Goal: Task Accomplishment & Management: Complete application form

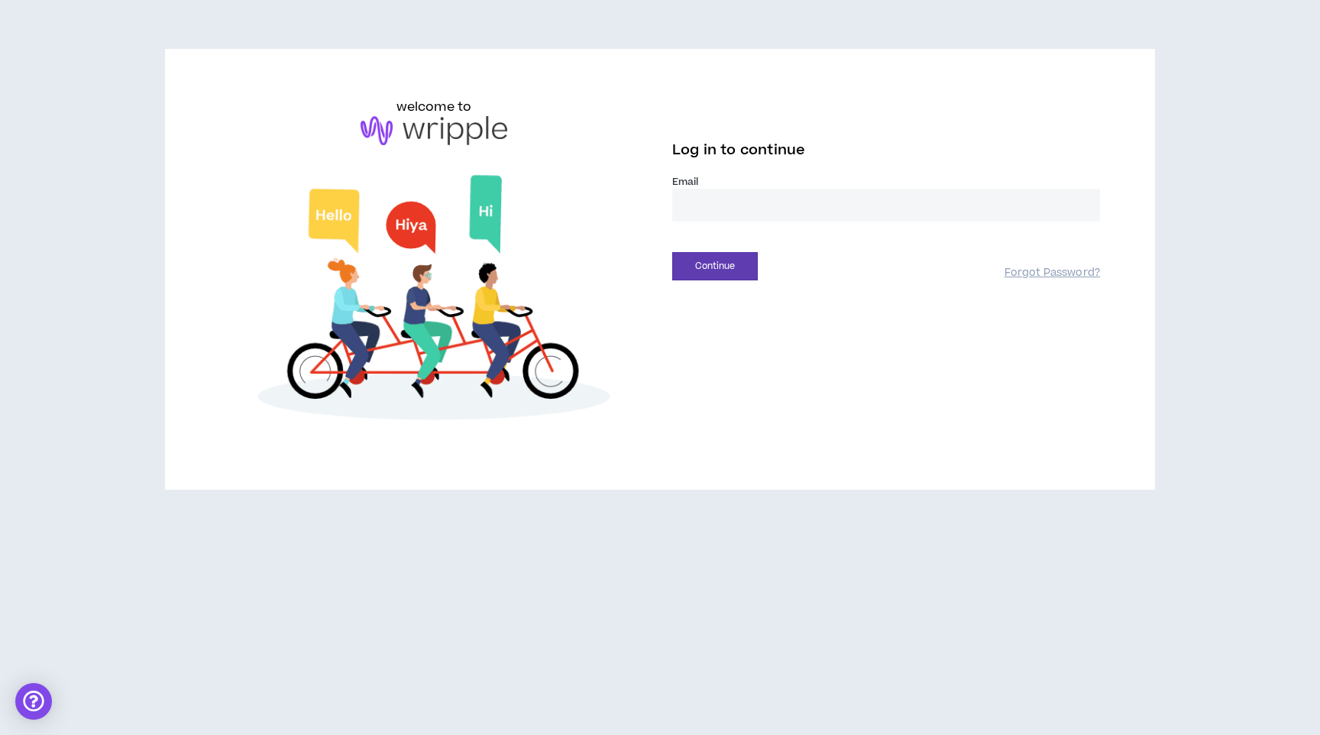
click at [701, 202] on input "email" at bounding box center [886, 205] width 428 height 33
type input "**********"
click at [672, 252] on button "Continue" at bounding box center [715, 266] width 86 height 28
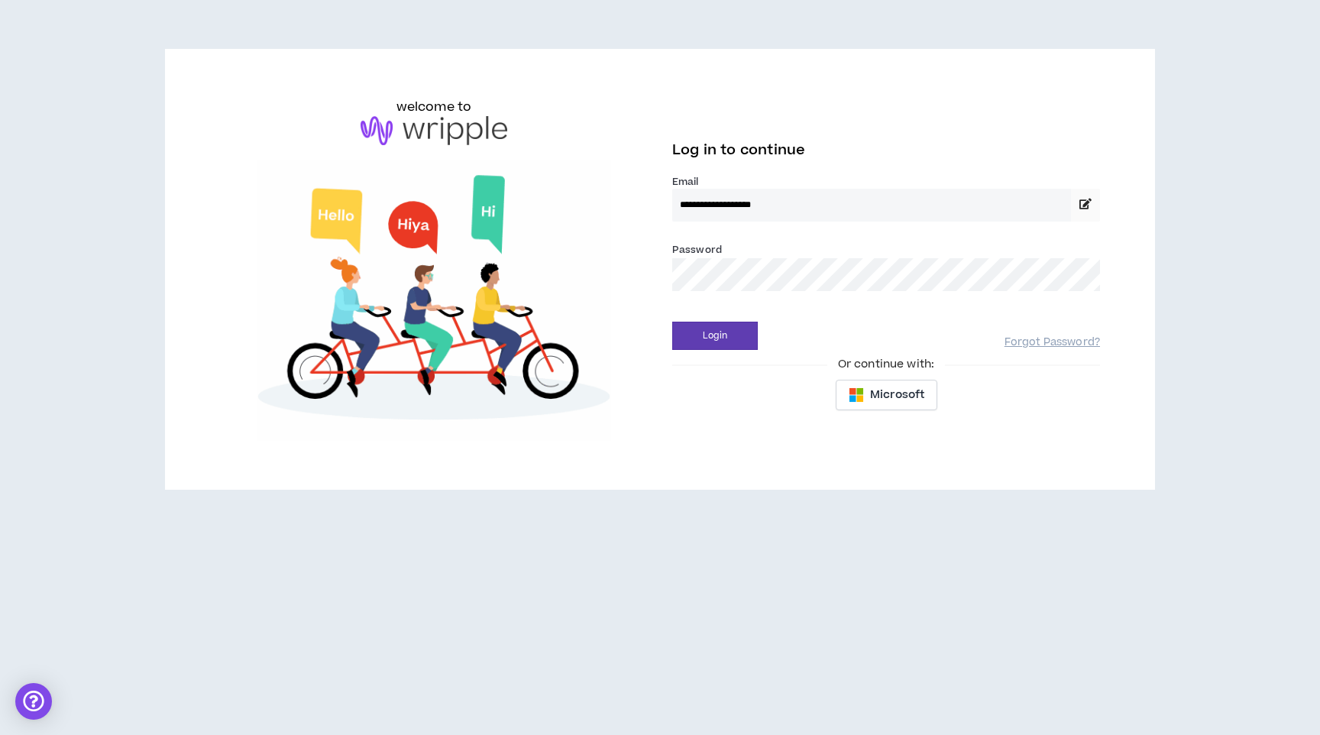
click at [735, 318] on div "Login Forgot Password?" at bounding box center [886, 330] width 428 height 39
click at [735, 330] on button "Login" at bounding box center [715, 336] width 86 height 28
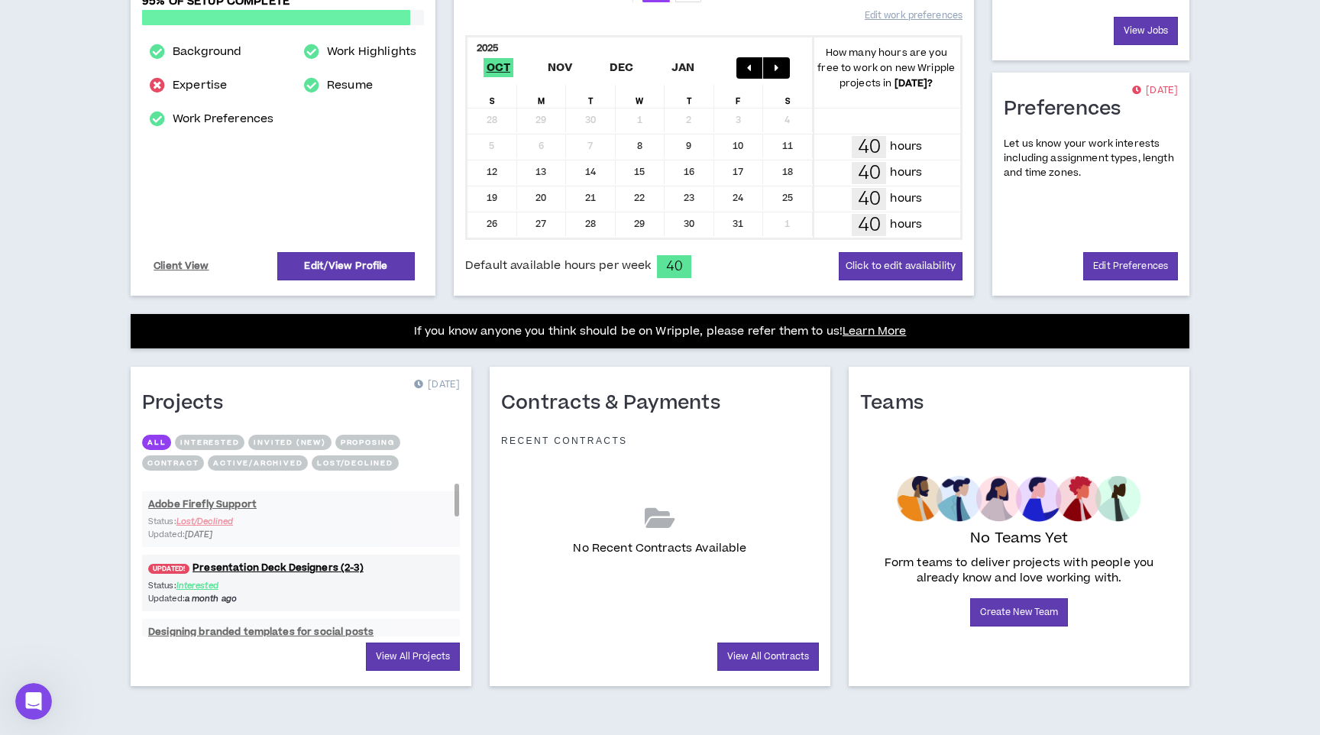
scroll to position [296, 0]
click at [411, 597] on div "Status: Interested Updated: a month ago" at bounding box center [301, 592] width 318 height 26
click at [371, 570] on link "UPDATED! Presentation Deck Designers (2-3)" at bounding box center [301, 568] width 318 height 15
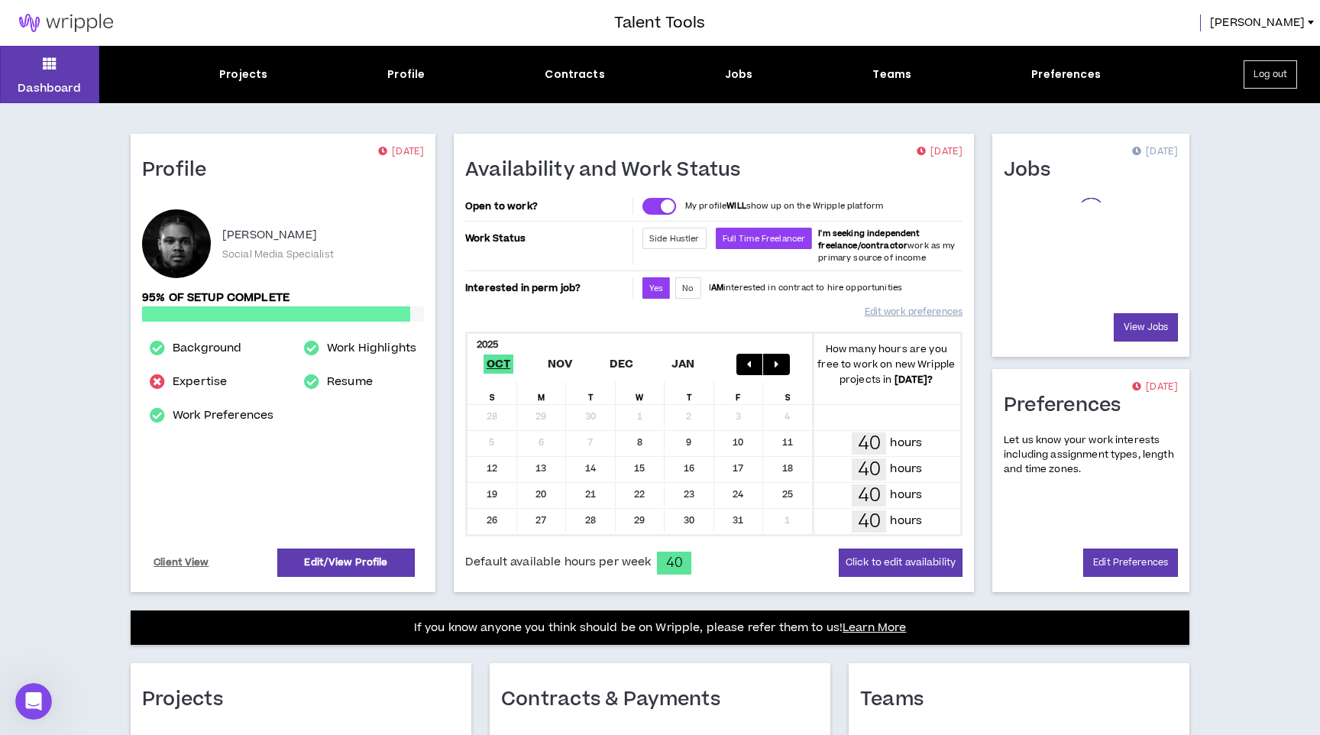
click at [753, 87] on div "Dashboard Projects Profile Contracts Jobs Teams Preferences Log out" at bounding box center [660, 74] width 1320 height 57
click at [721, 80] on div "Projects Profile Contracts Jobs Teams Preferences" at bounding box center [660, 74] width 1122 height 16
click at [739, 79] on div "Jobs" at bounding box center [739, 74] width 28 height 16
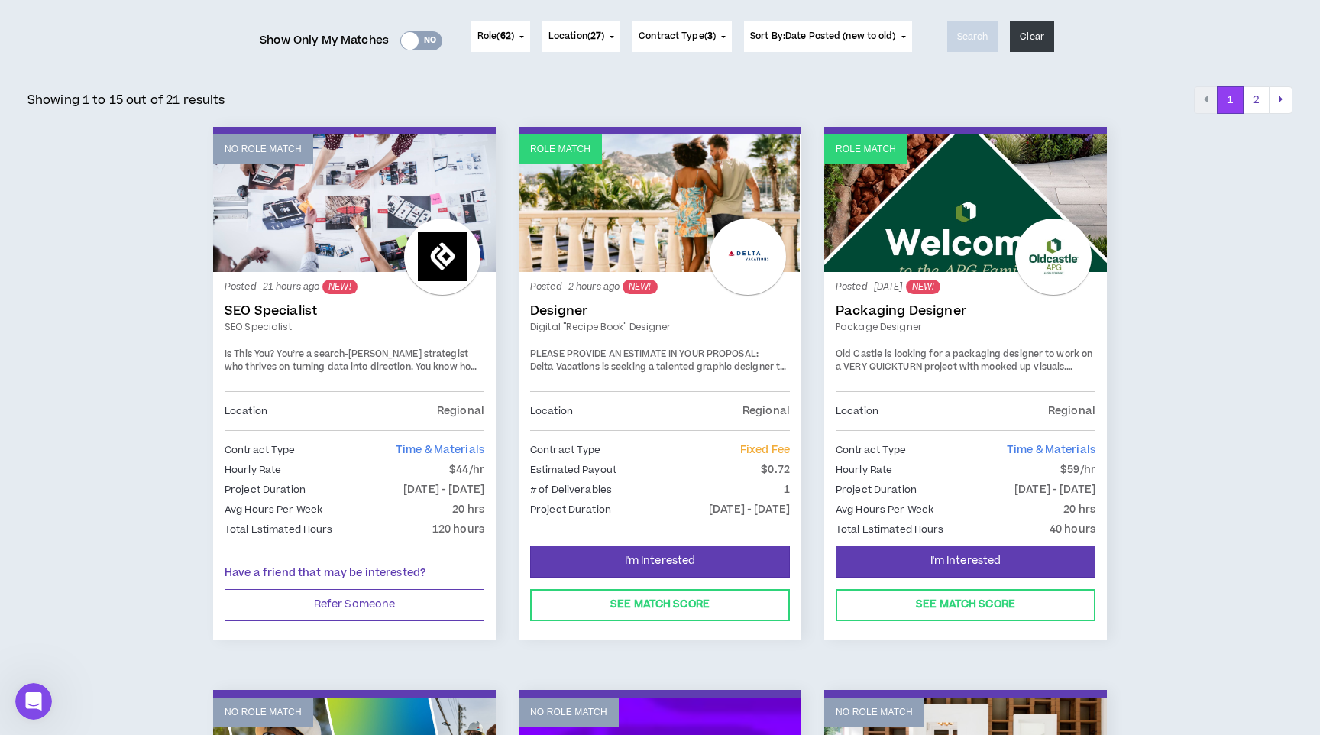
scroll to position [196, 0]
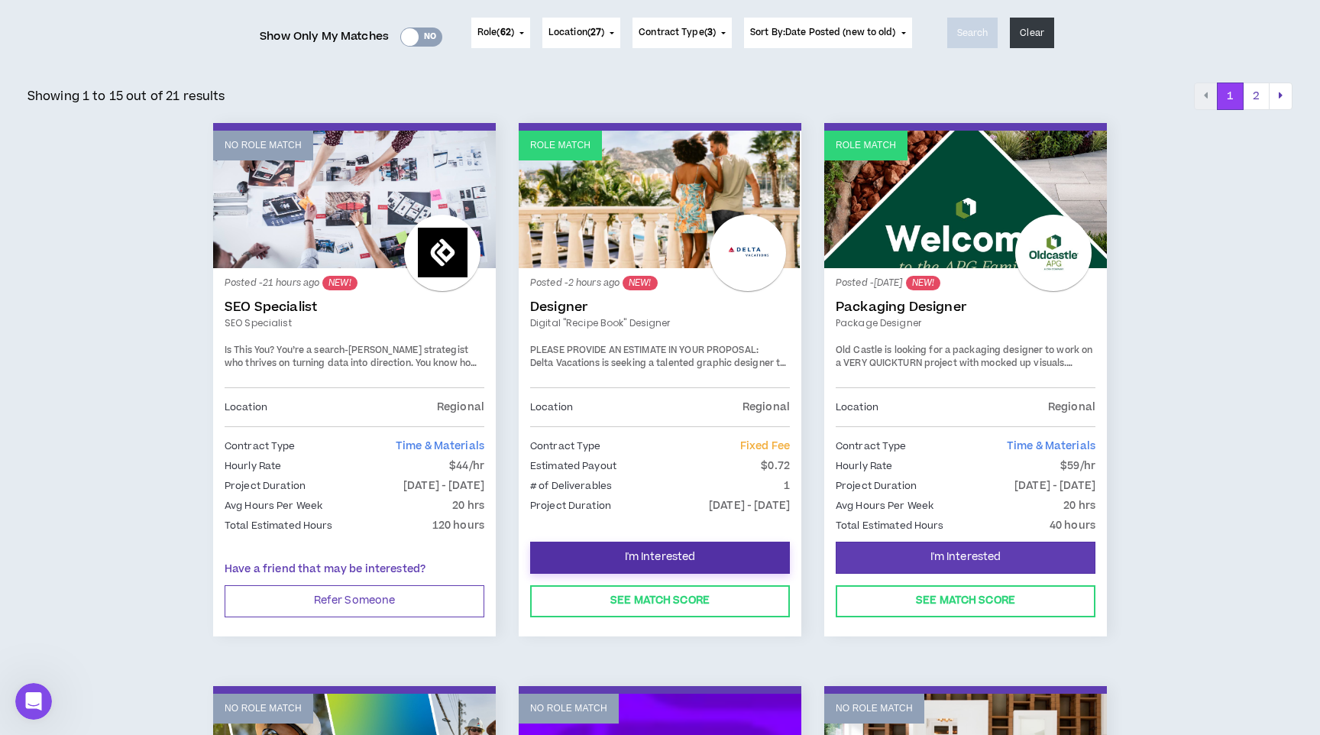
drag, startPoint x: 622, startPoint y: 556, endPoint x: 698, endPoint y: 399, distance: 175.0
click at [698, 399] on div "Role Match Posted - 2 hours ago NEW! Designer Digital "Recipe Book" Designer PL…" at bounding box center [660, 379] width 283 height 513
click at [686, 553] on span "I'm Interested" at bounding box center [660, 557] width 71 height 15
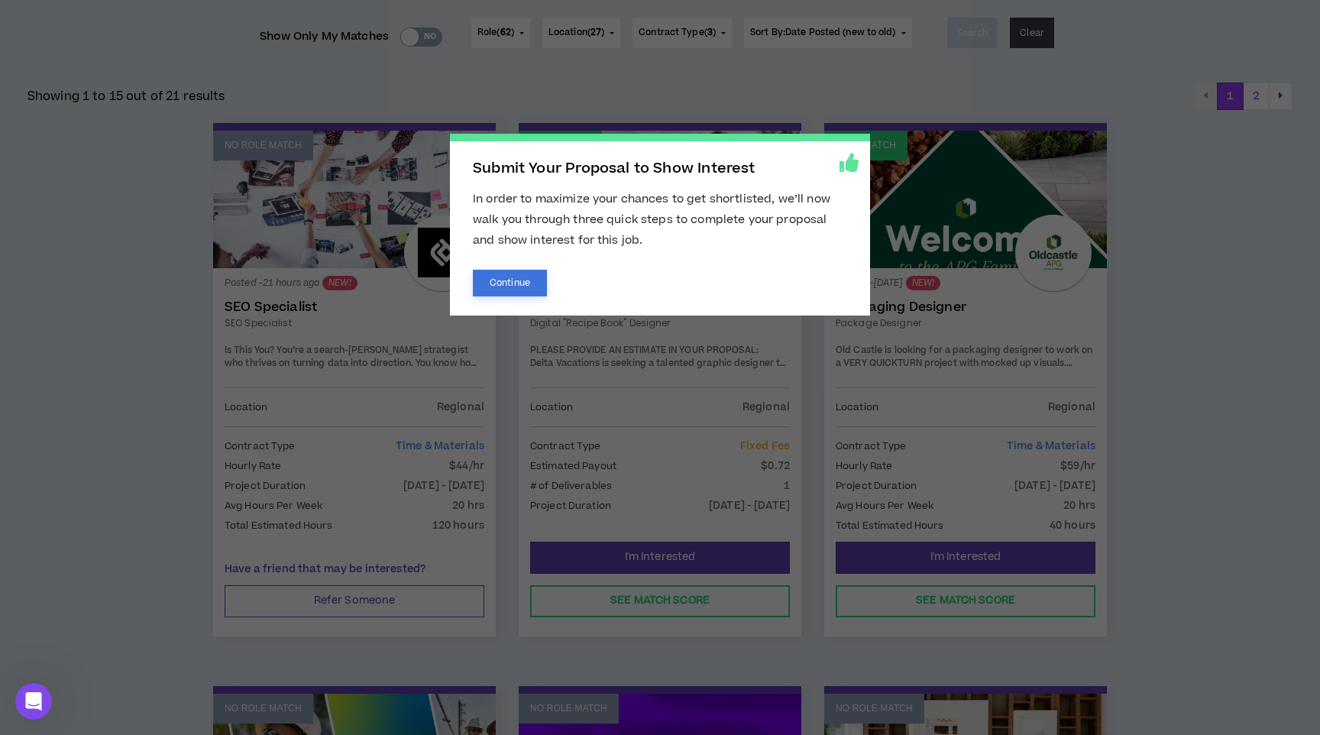
click at [517, 280] on button "Continue" at bounding box center [510, 283] width 74 height 27
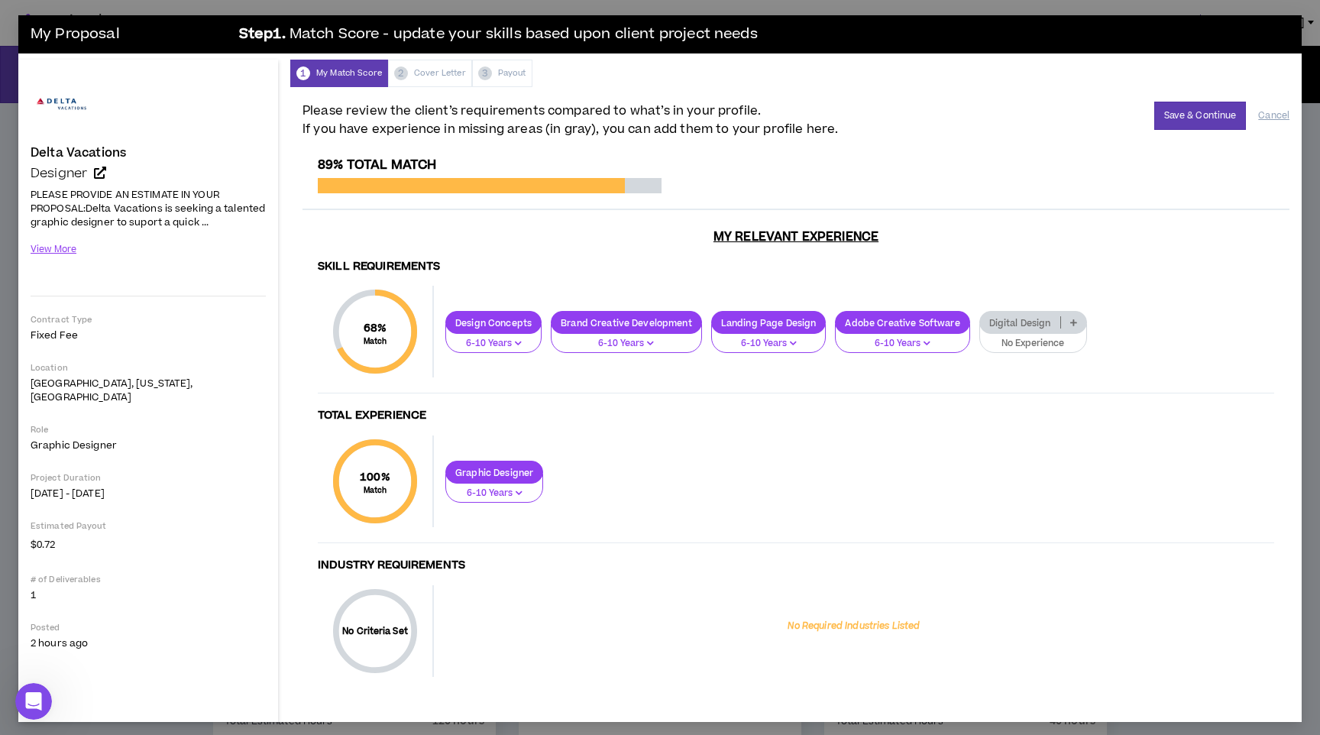
click at [1036, 329] on p "Digital Design" at bounding box center [1020, 322] width 80 height 11
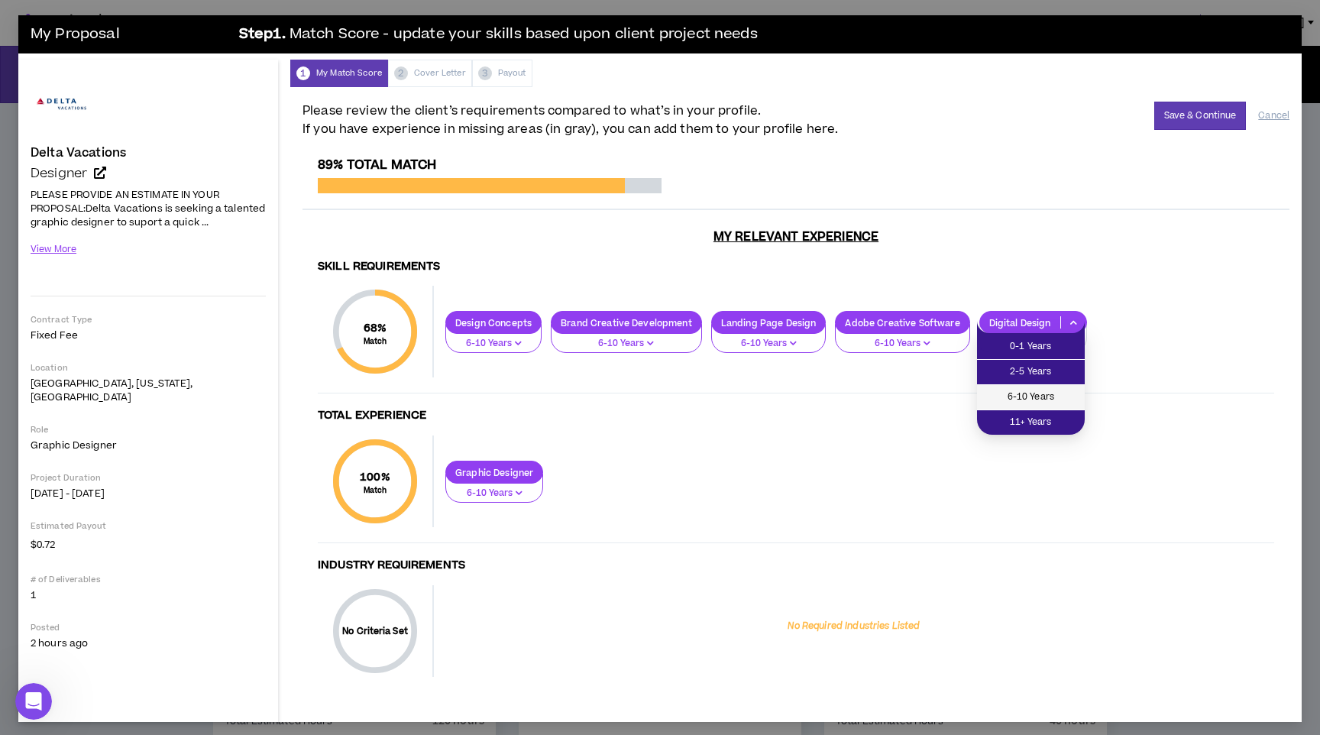
click at [1023, 399] on span "6-10 Years" at bounding box center [1030, 397] width 89 height 17
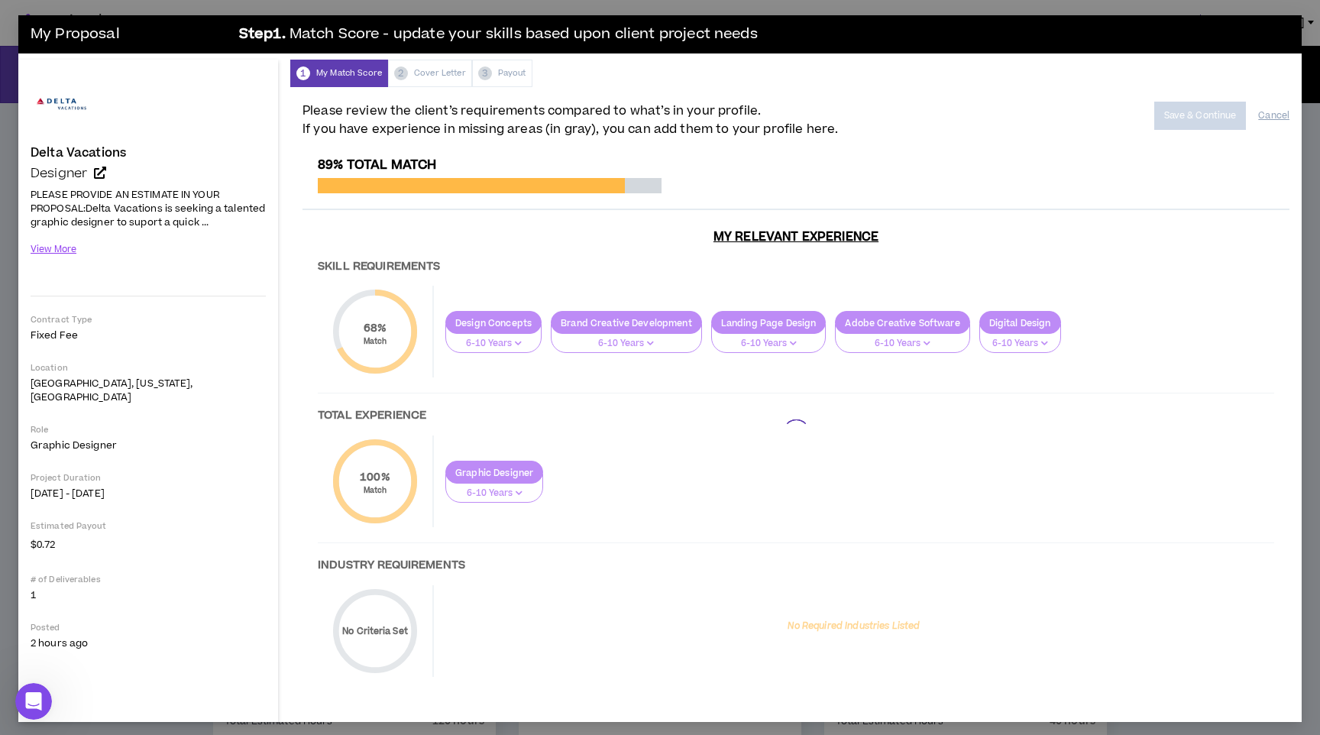
scroll to position [5, 0]
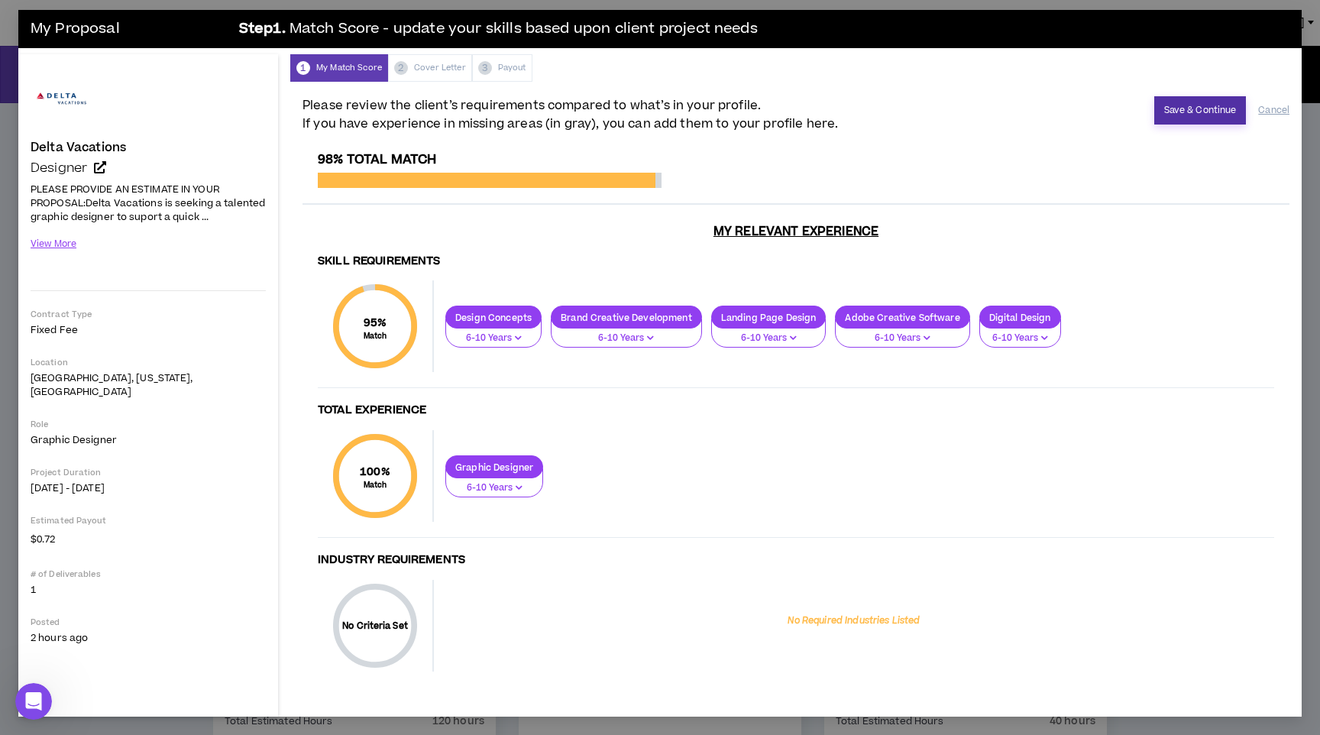
click at [1222, 105] on button "Save & Continue" at bounding box center [1201, 110] width 92 height 28
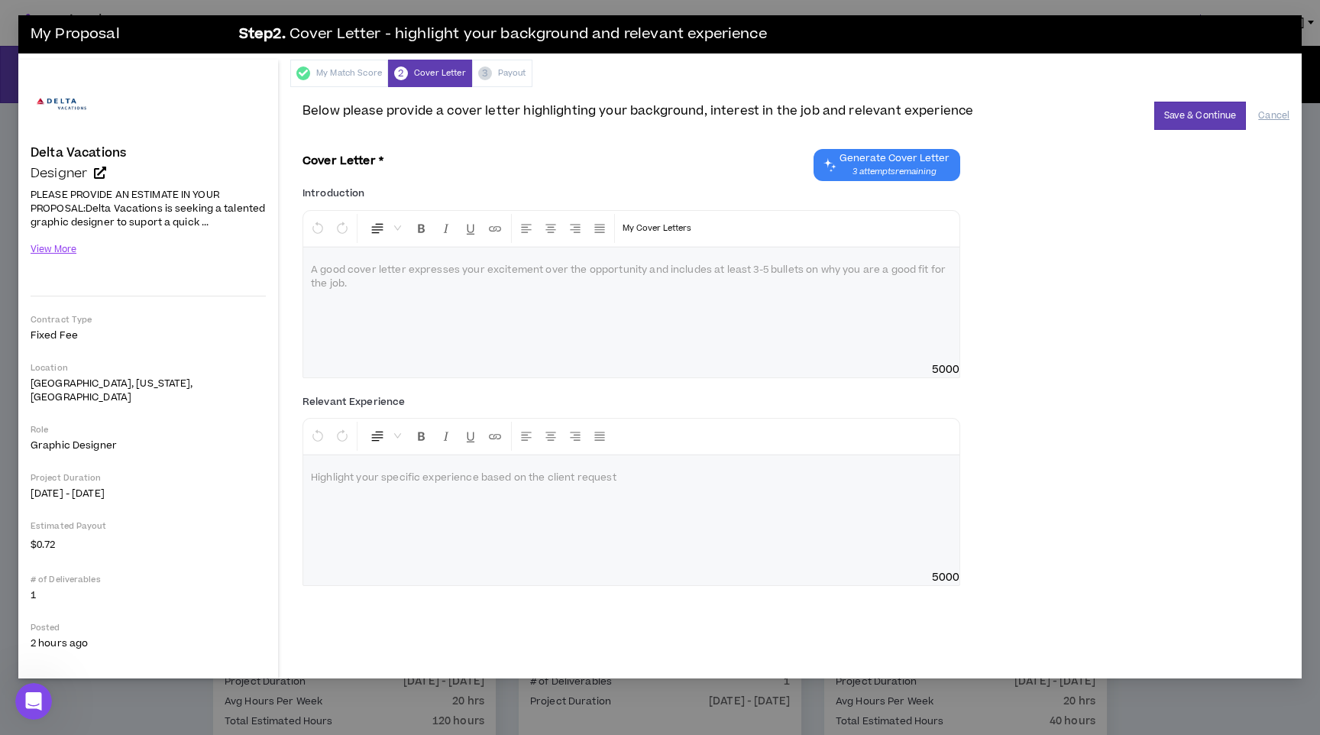
click at [886, 168] on span "3 attempts remaining" at bounding box center [895, 172] width 110 height 12
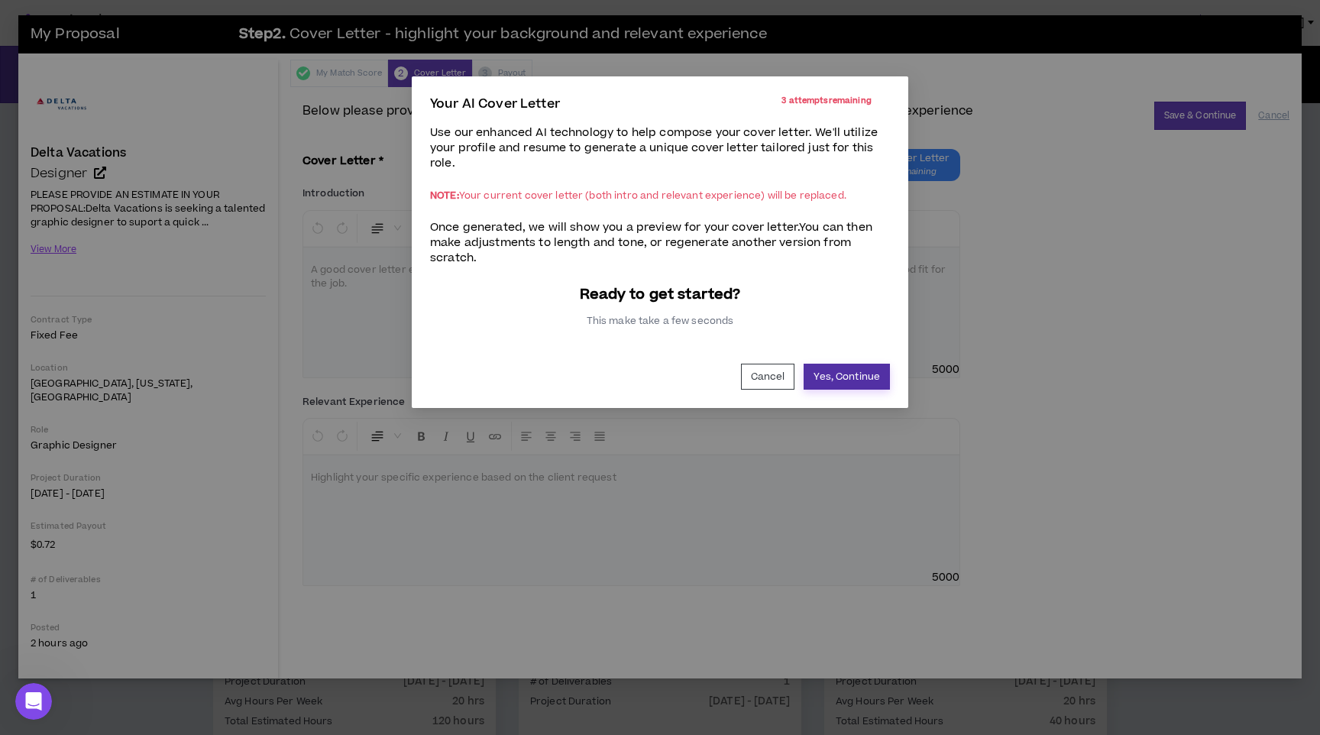
click at [817, 374] on button "Yes, Continue" at bounding box center [847, 377] width 86 height 26
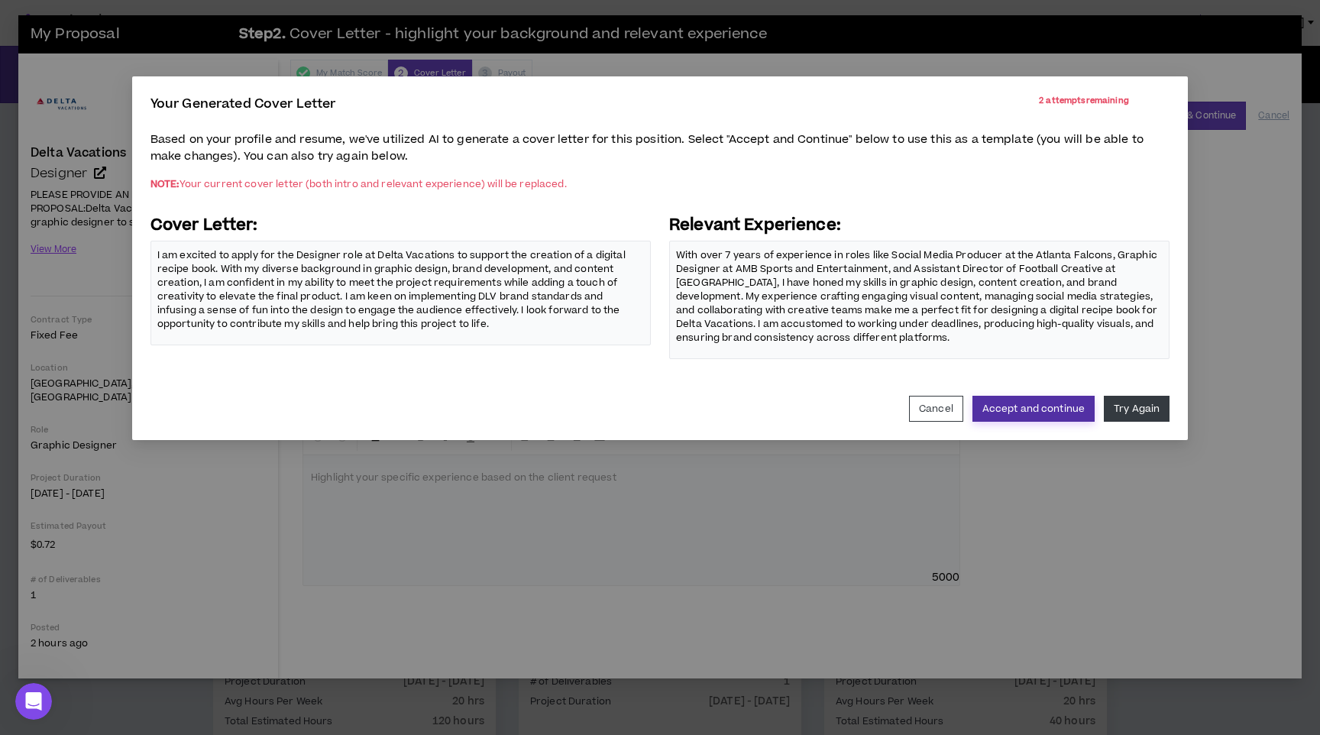
click at [1048, 402] on button "Accept and continue" at bounding box center [1034, 409] width 122 height 26
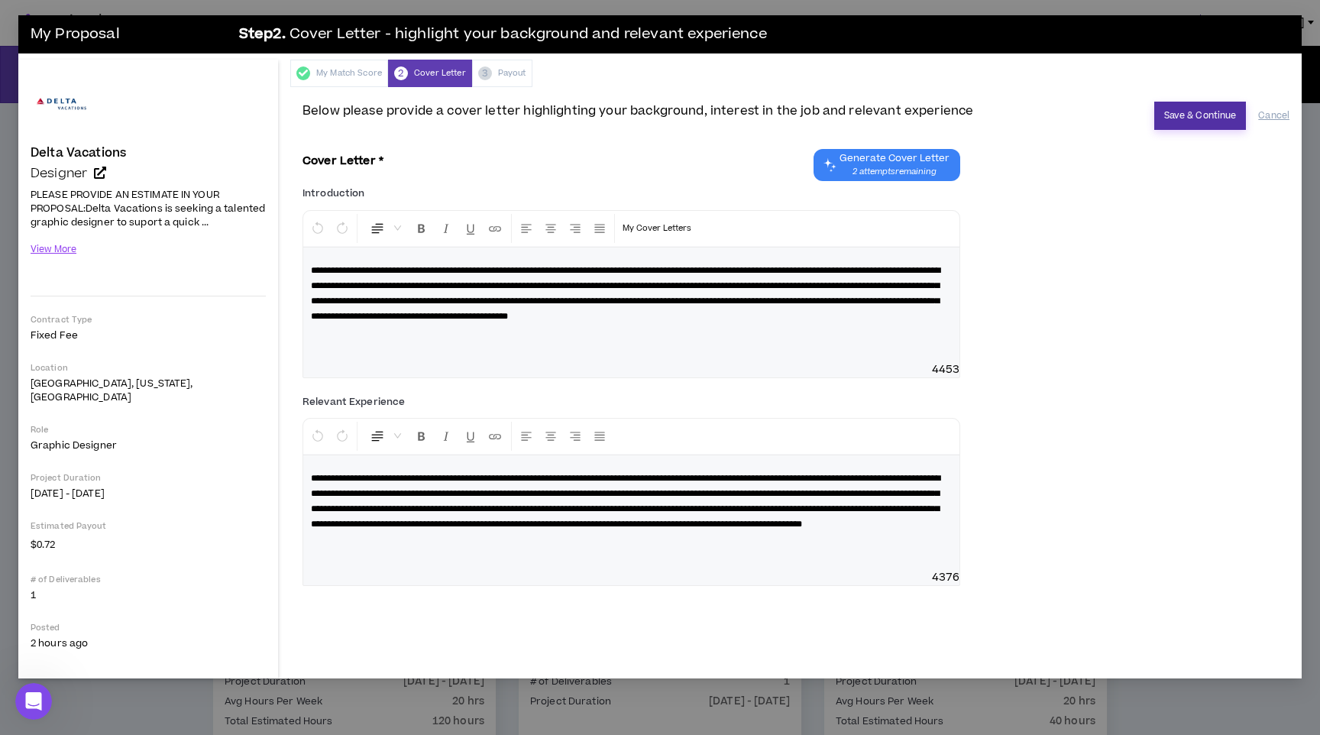
click at [1216, 125] on button "Save & Continue" at bounding box center [1201, 116] width 92 height 28
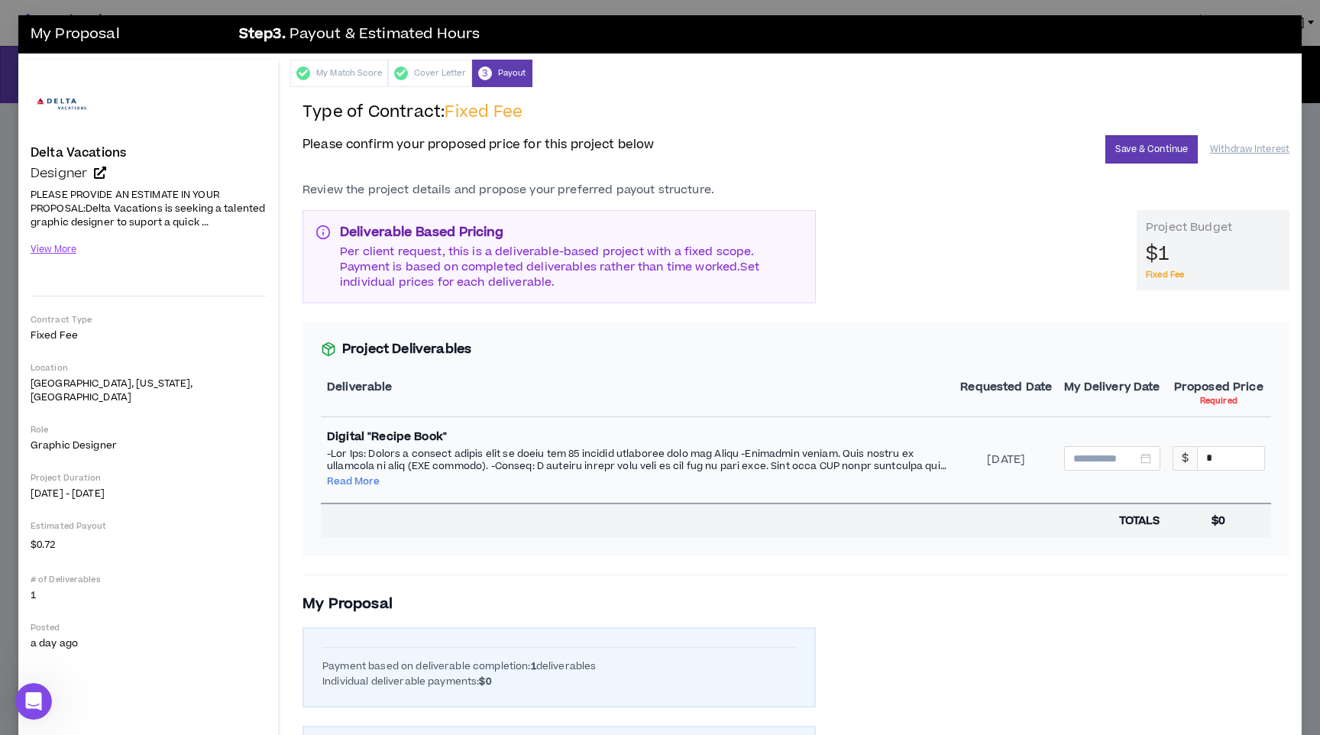
click at [1194, 253] on div "$1" at bounding box center [1213, 254] width 134 height 29
click at [1167, 251] on span "$1" at bounding box center [1158, 254] width 24 height 29
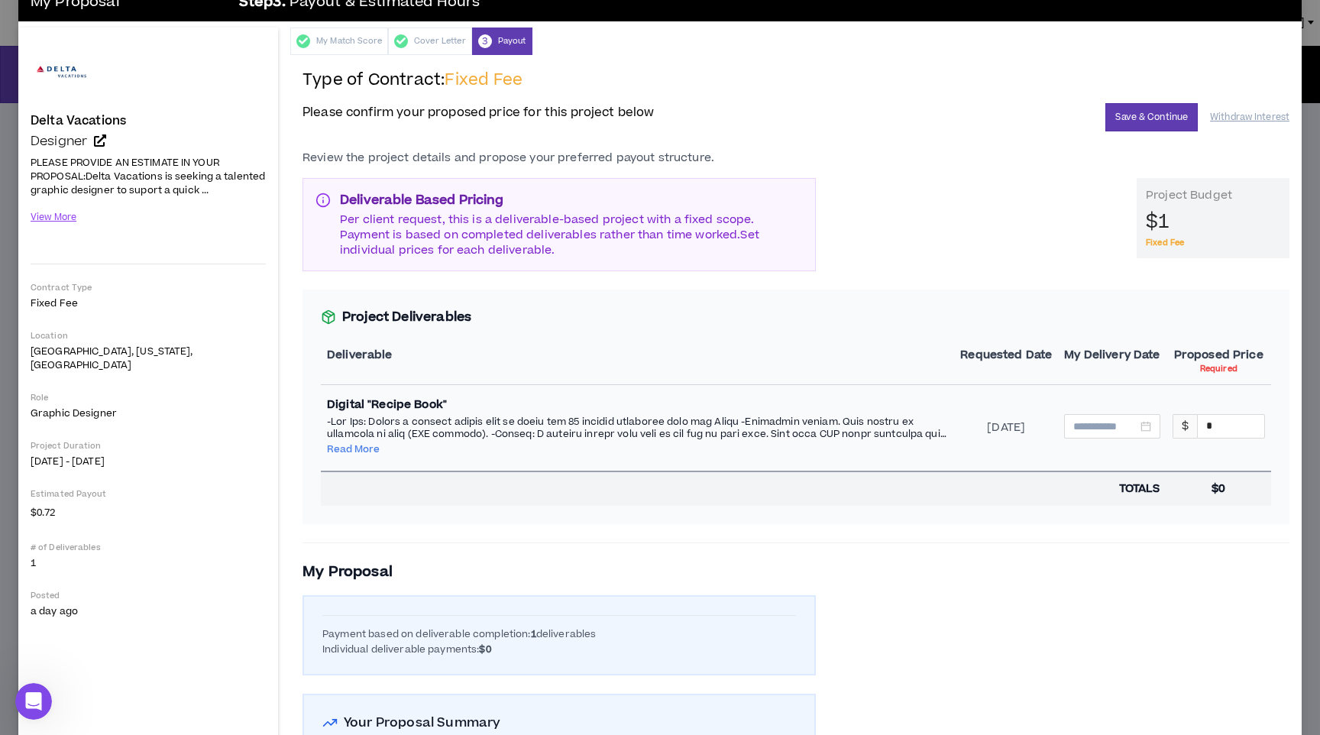
scroll to position [33, 0]
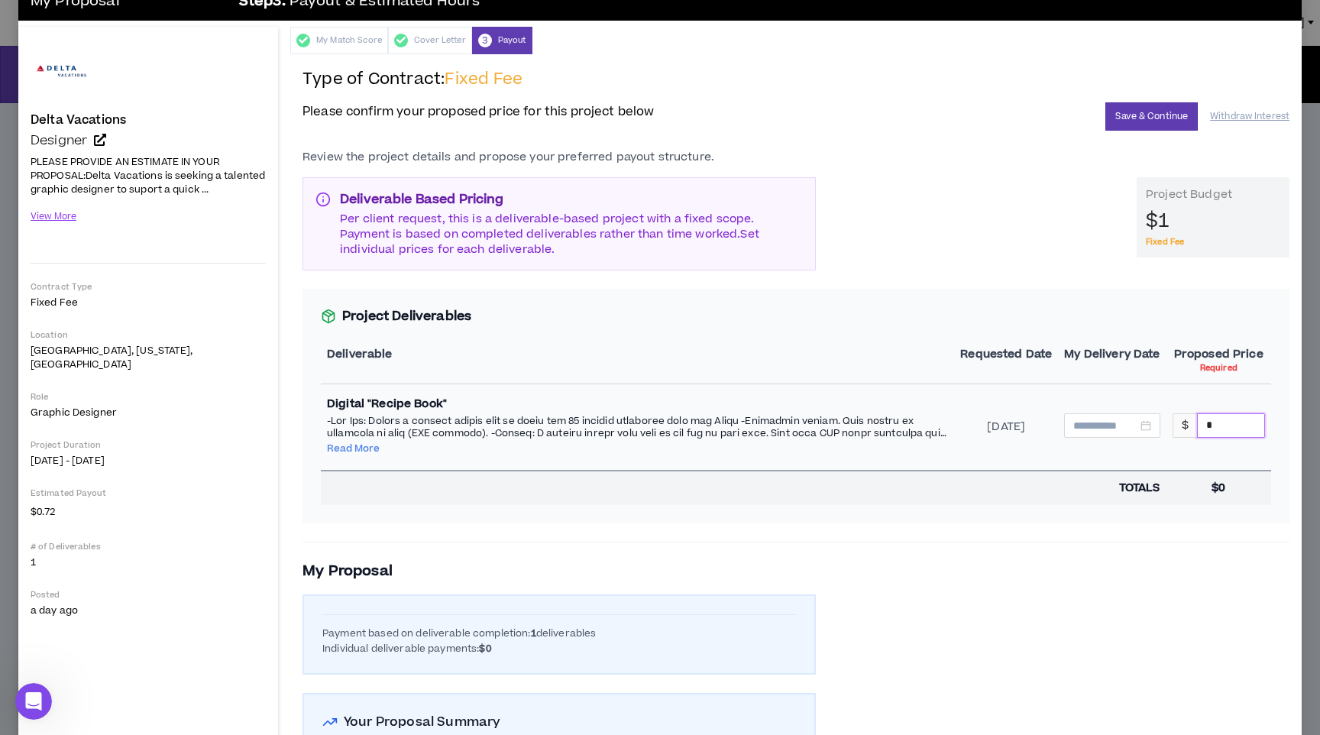
click at [1225, 421] on input "*" at bounding box center [1231, 425] width 66 height 23
click at [1155, 426] on div at bounding box center [1112, 425] width 96 height 24
click at [360, 452] on button "Read More" at bounding box center [353, 448] width 53 height 12
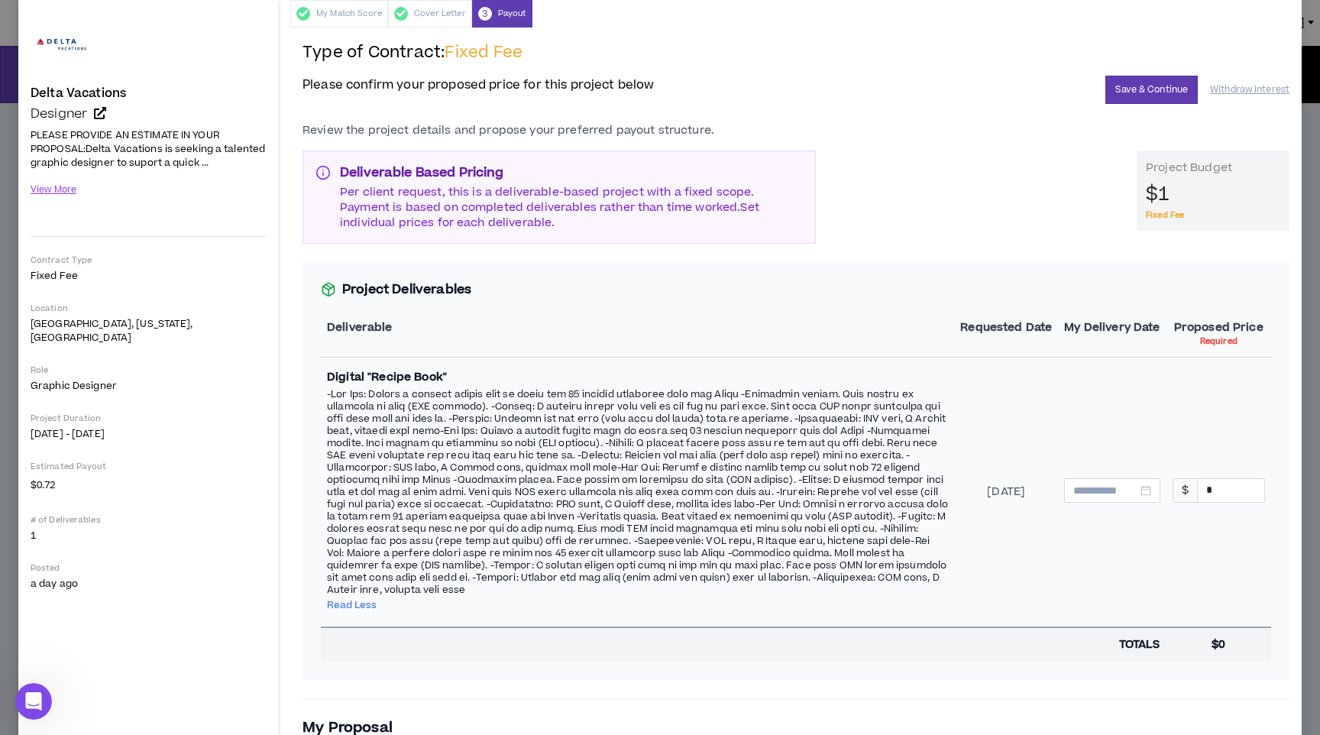
scroll to position [66, 0]
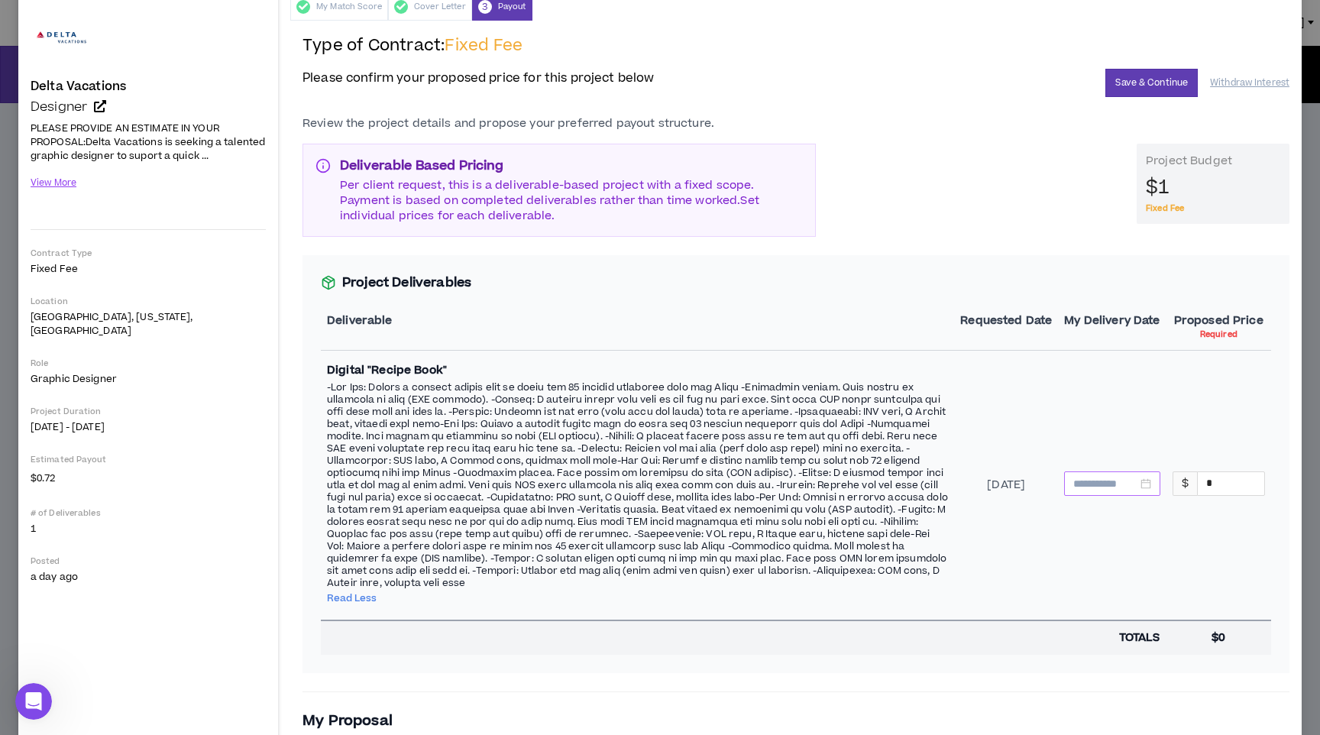
click at [1152, 471] on div at bounding box center [1112, 483] width 96 height 24
click at [1248, 508] on span "button" at bounding box center [1246, 508] width 8 height 8
click at [1248, 509] on button "button" at bounding box center [1245, 507] width 17 height 31
type input "**********"
click at [1227, 568] on div "5" at bounding box center [1224, 564] width 18 height 18
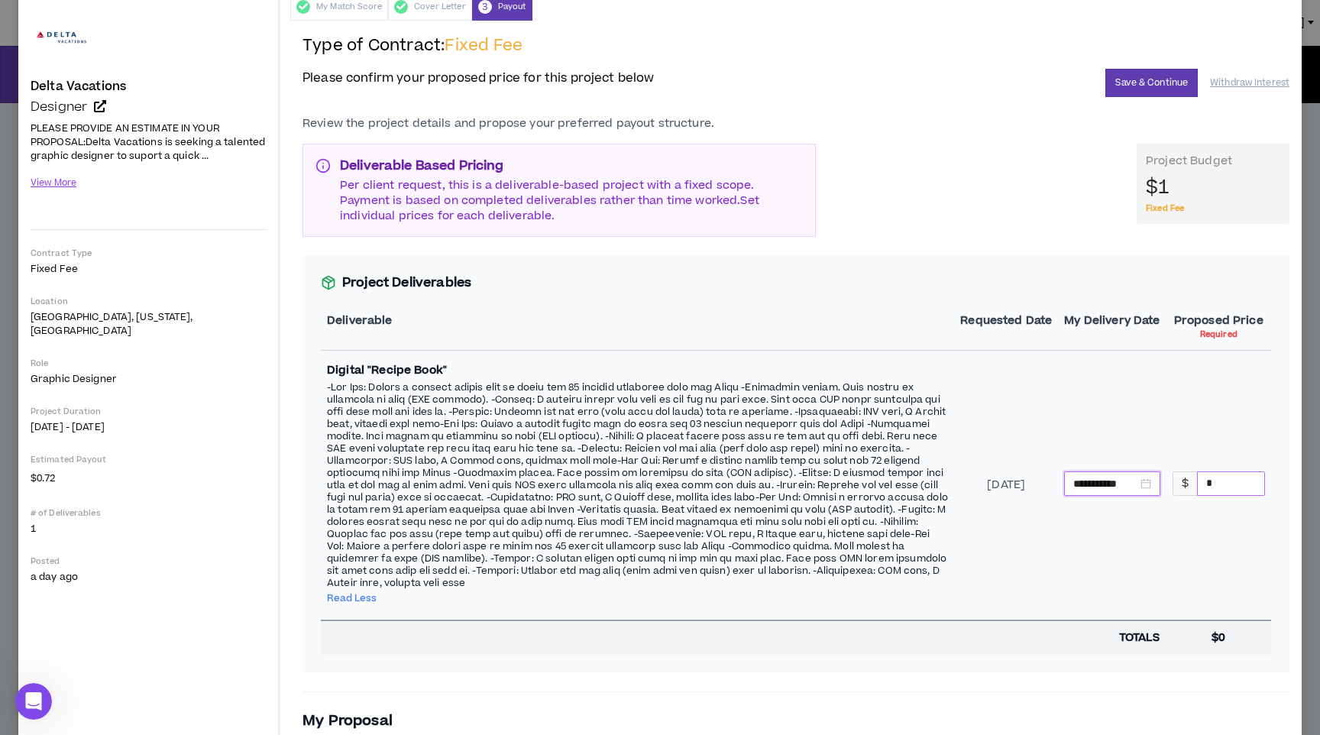
click at [1219, 477] on input "*" at bounding box center [1231, 483] width 66 height 23
type input "****"
click at [1166, 538] on td "**********" at bounding box center [1112, 486] width 108 height 270
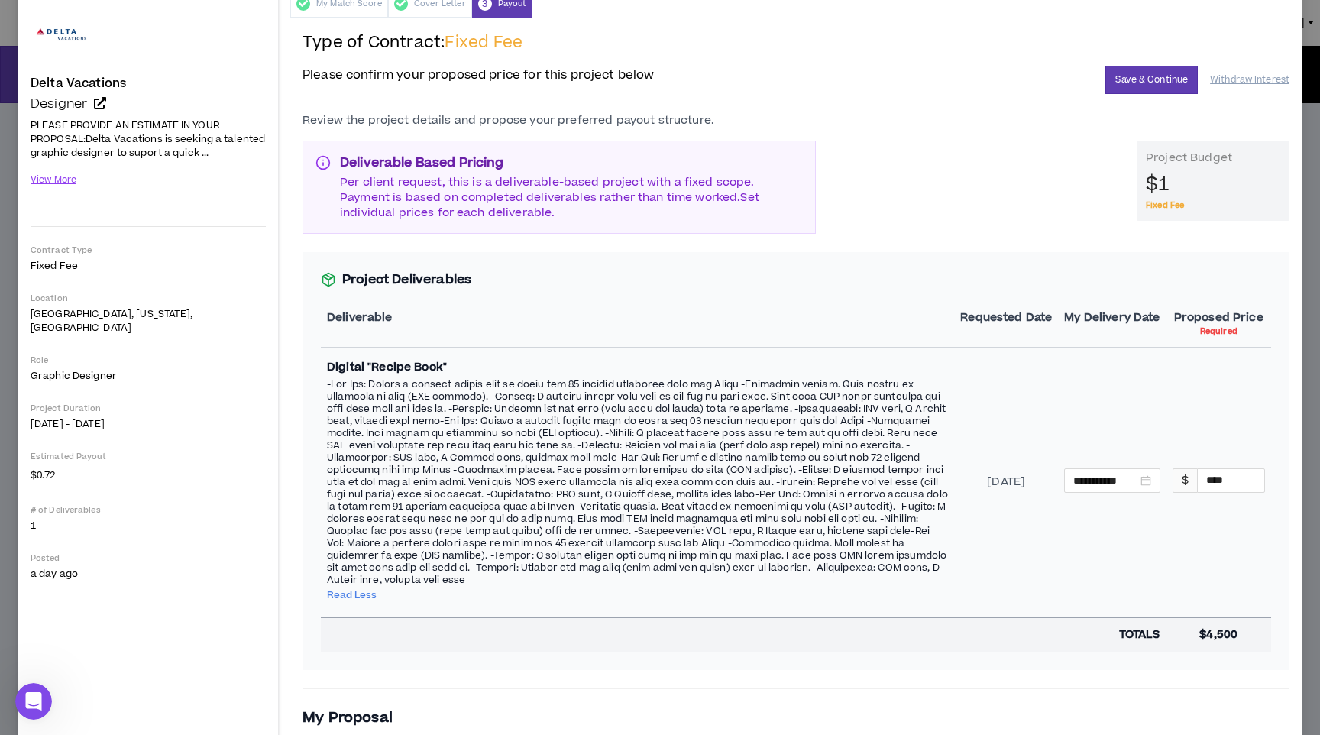
scroll to position [0, 0]
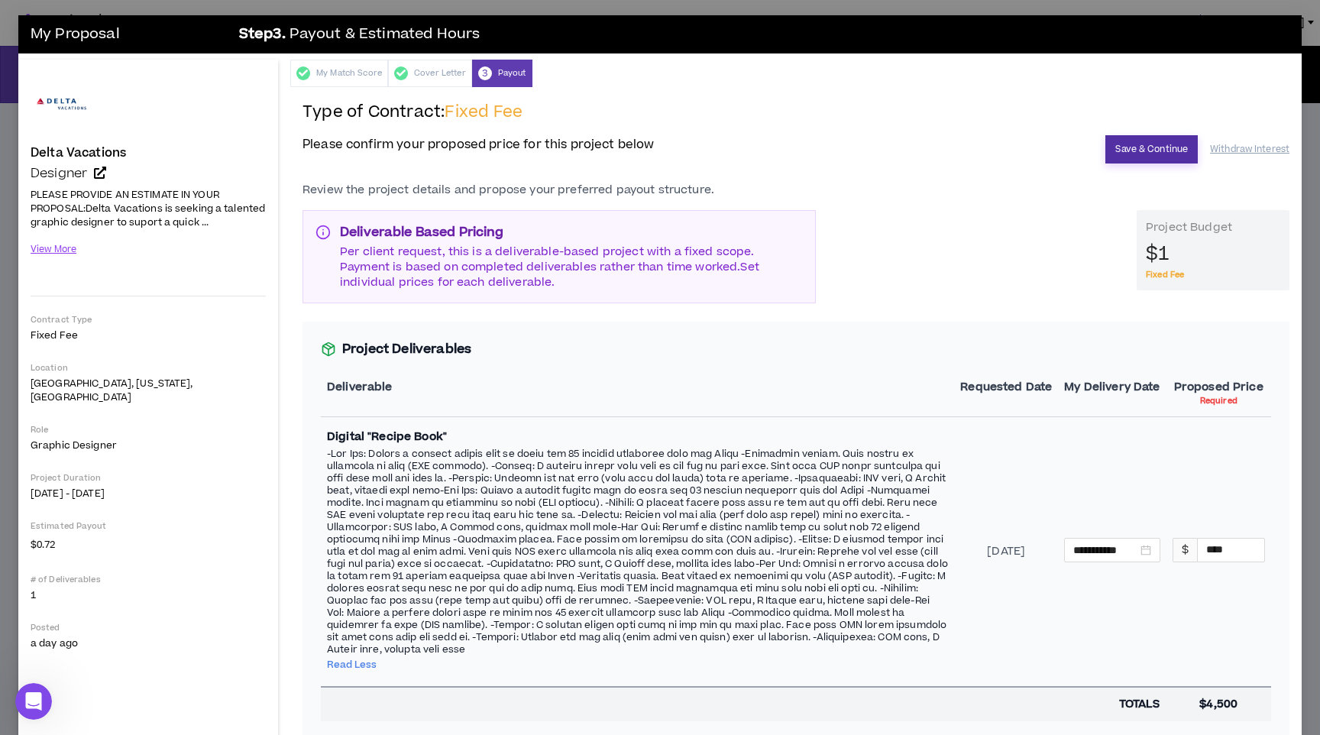
click at [1152, 154] on button "Save & Continue" at bounding box center [1152, 149] width 92 height 28
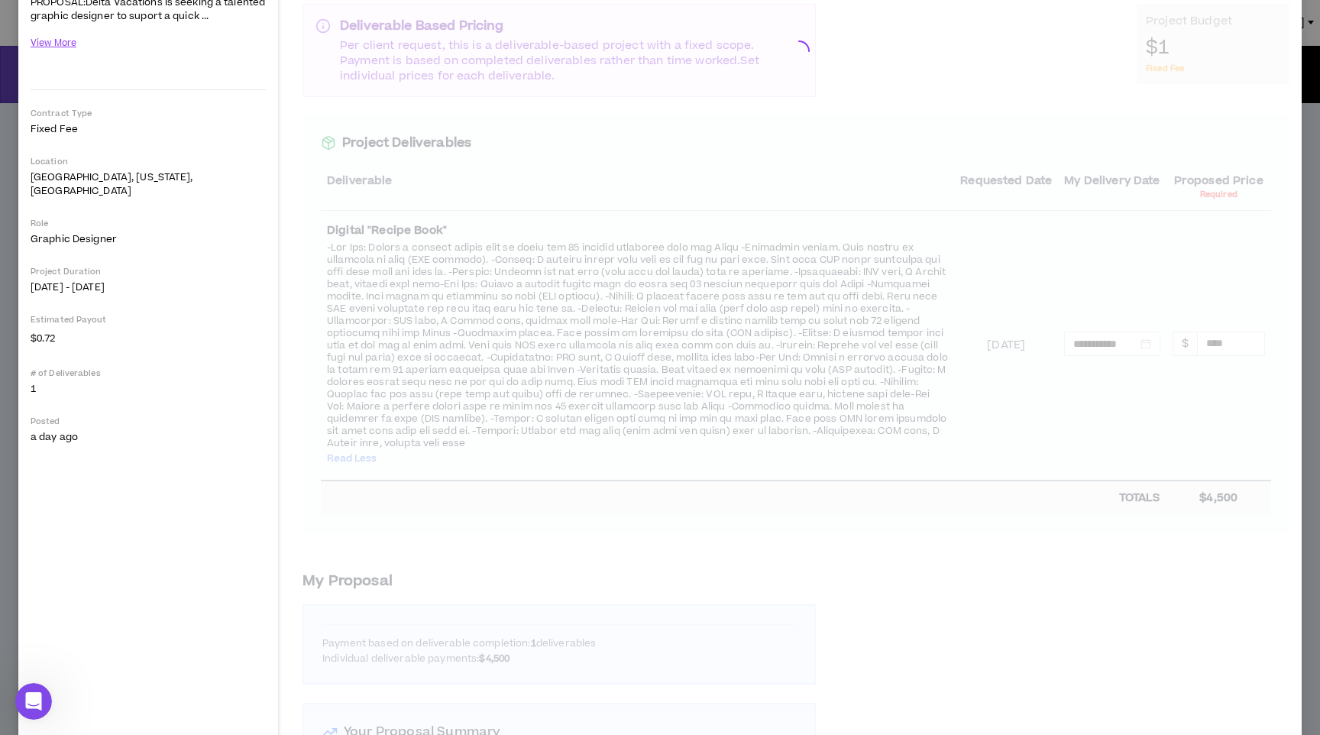
scroll to position [443, 0]
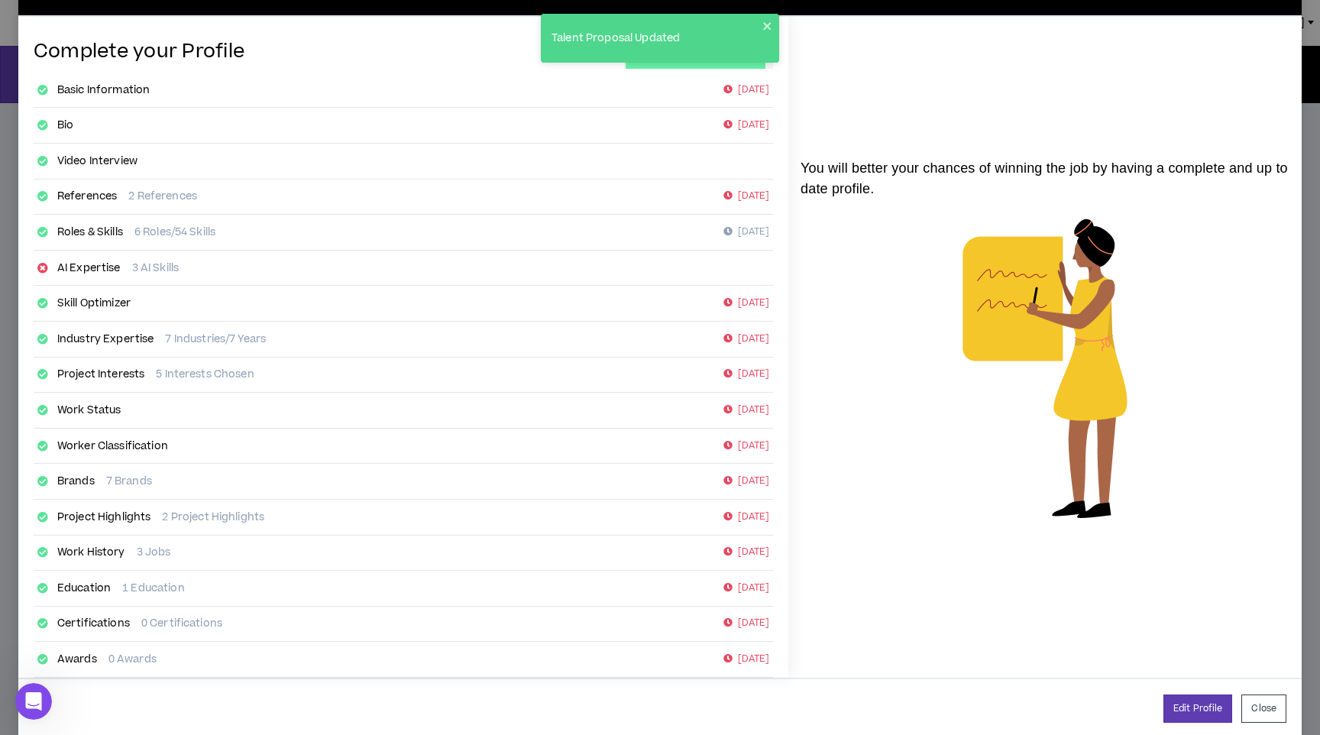
scroll to position [69, 0]
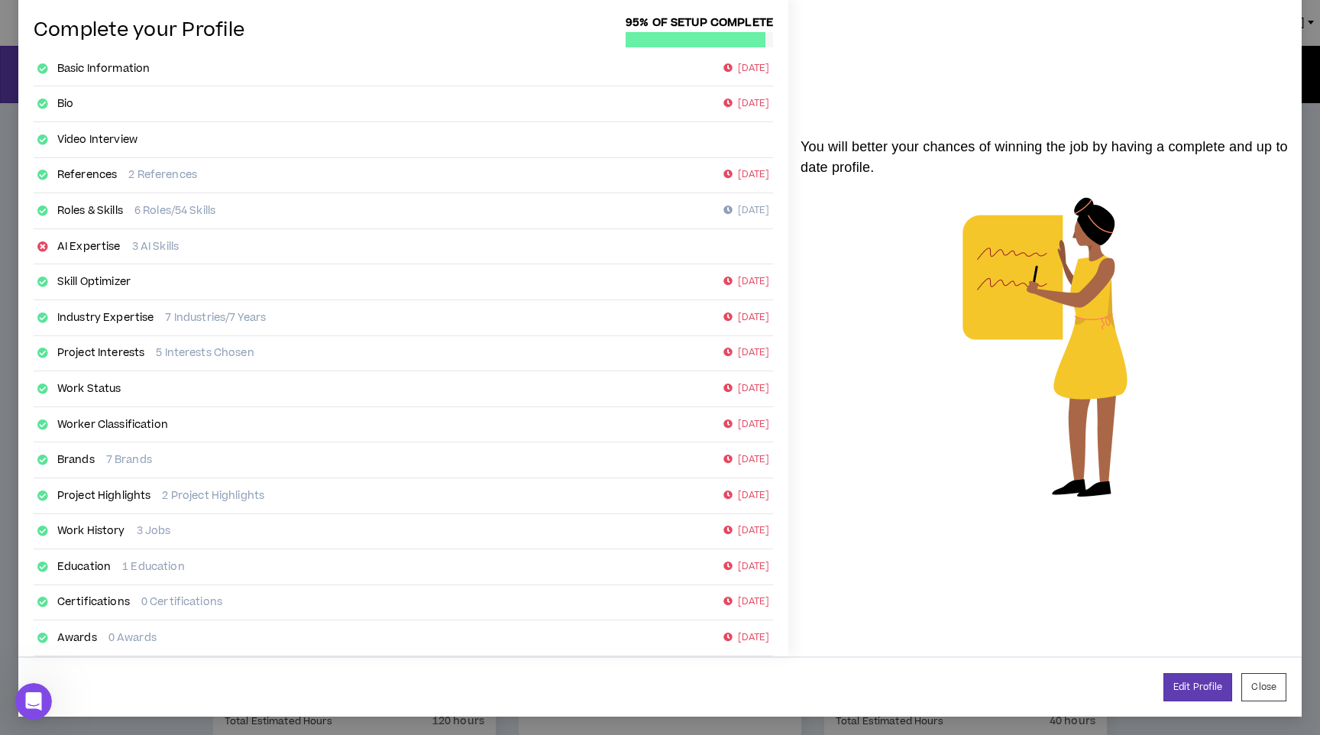
drag, startPoint x: 1261, startPoint y: 691, endPoint x: 1178, endPoint y: 459, distance: 245.8
click at [1179, 468] on div "Your Proposal has been Updated. Now is a great time to update your profile! Com…" at bounding box center [660, 332] width 1284 height 770
click at [1256, 685] on button "Close" at bounding box center [1264, 687] width 45 height 28
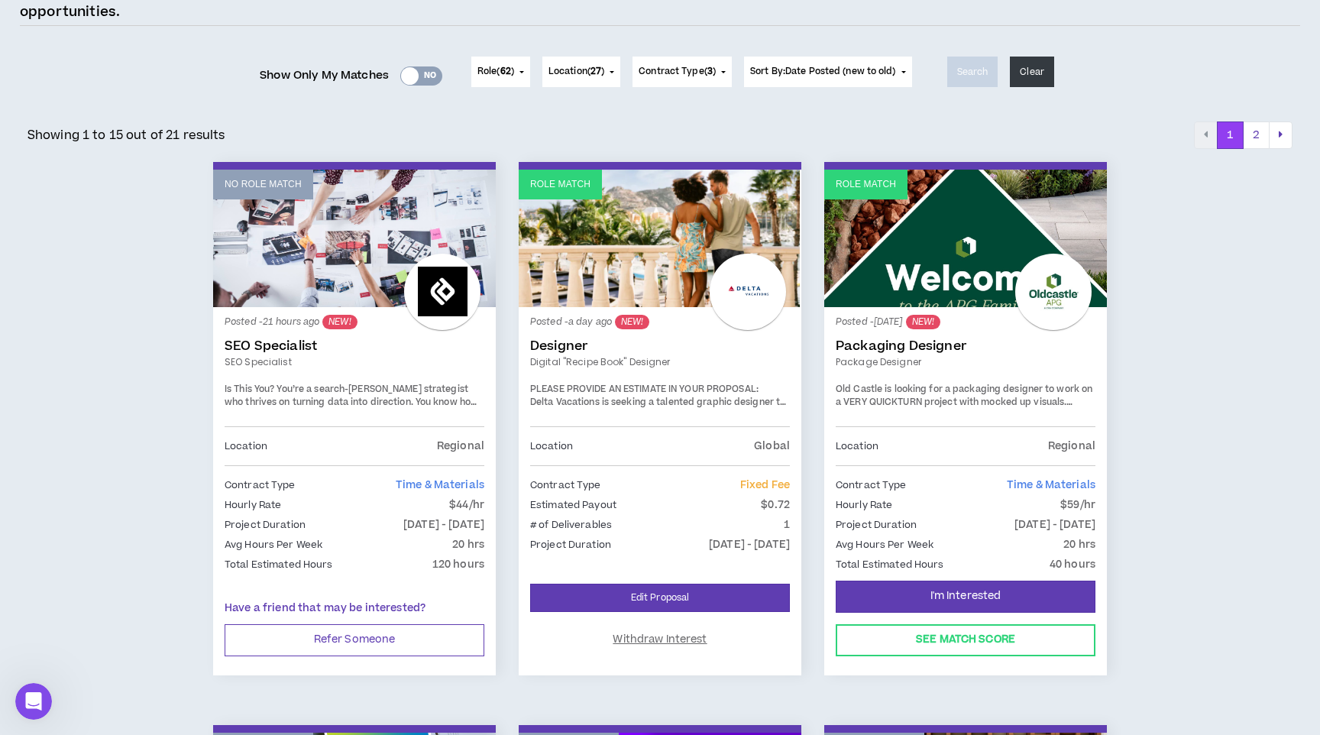
scroll to position [166, 0]
